Goal: Go to known website: Go to known website

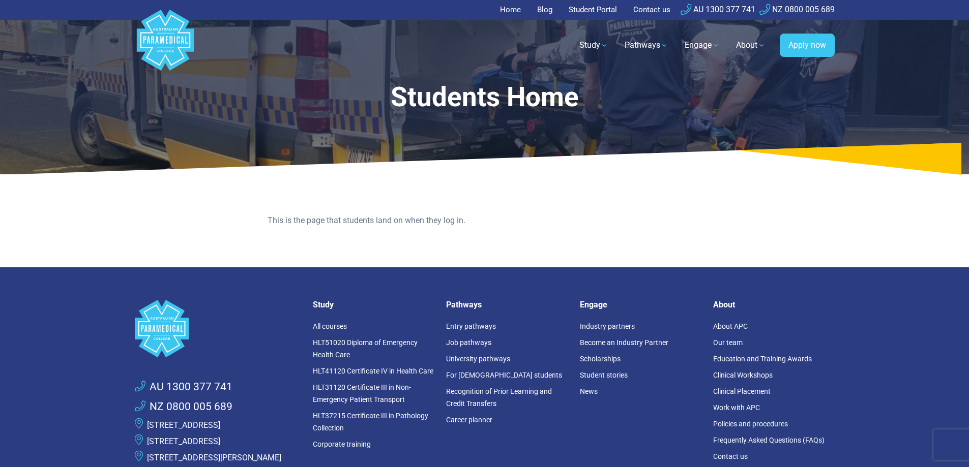
click at [511, 12] on link "Home" at bounding box center [513, 10] width 27 height 20
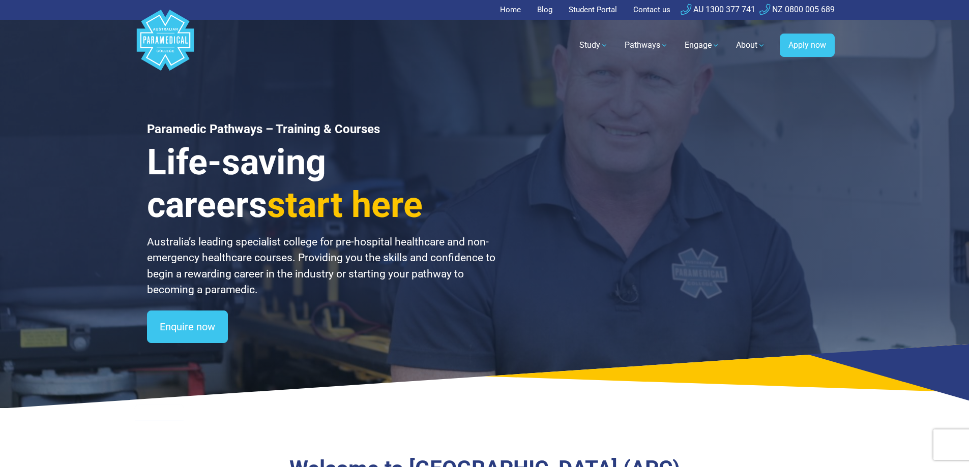
click at [582, 8] on link "Student Portal" at bounding box center [593, 10] width 61 height 20
